Goal: Task Accomplishment & Management: Use online tool/utility

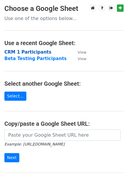
click at [35, 52] on strong "CRM 1 Participants" at bounding box center [27, 51] width 47 height 5
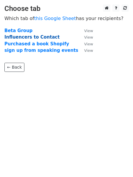
click at [46, 37] on strong "Influencers to Contact" at bounding box center [31, 36] width 55 height 5
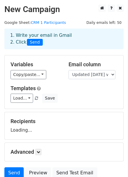
click at [83, 36] on div "1. Write your email in Gmail 2. Click Send" at bounding box center [64, 39] width 117 height 14
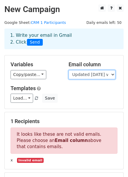
click at [112, 73] on select "Interviewd Y/N Name Updated 9/20/25 via email Updated 2/27/2025 email First Nam…" at bounding box center [92, 74] width 47 height 9
select select "Email 2"
click at [69, 70] on select "Interviewd Y/N Name Updated 9/20/25 via email Updated 2/27/2025 email First Nam…" at bounding box center [92, 74] width 47 height 9
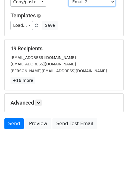
scroll to position [74, 0]
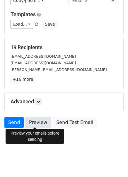
click at [41, 122] on link "Preview" at bounding box center [38, 122] width 26 height 11
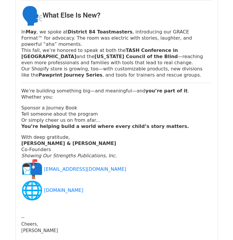
scroll to position [265, 0]
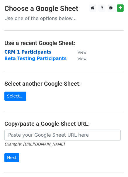
click at [36, 51] on strong "CRM 1 Participants" at bounding box center [27, 51] width 47 height 5
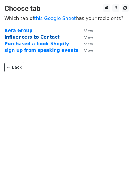
click at [40, 36] on strong "Influencers to Contact" at bounding box center [31, 36] width 55 height 5
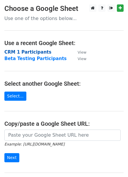
click at [40, 51] on strong "CRM 1 Participants" at bounding box center [27, 51] width 47 height 5
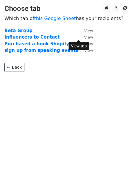
click at [84, 37] on small "View" at bounding box center [88, 37] width 9 height 4
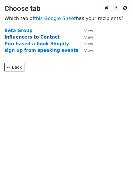
click at [46, 36] on strong "Influencers to Contact" at bounding box center [31, 36] width 55 height 5
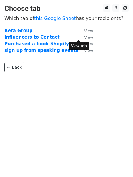
click at [84, 37] on small "View" at bounding box center [88, 37] width 9 height 4
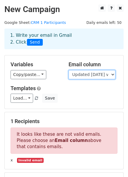
click at [114, 74] on select "Interviewd Y/N Name Updated [DATE] via email Updated [DATE] email First Name Em…" at bounding box center [92, 74] width 47 height 9
select select "Email 2"
click at [69, 70] on select "Interviewd Y/N Name Updated [DATE] via email Updated [DATE] email First Name Em…" at bounding box center [92, 74] width 47 height 9
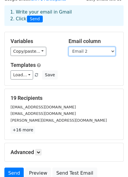
scroll to position [74, 0]
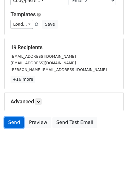
click at [12, 121] on link "Send" at bounding box center [13, 122] width 19 height 11
